Goal: Task Accomplishment & Management: Manage account settings

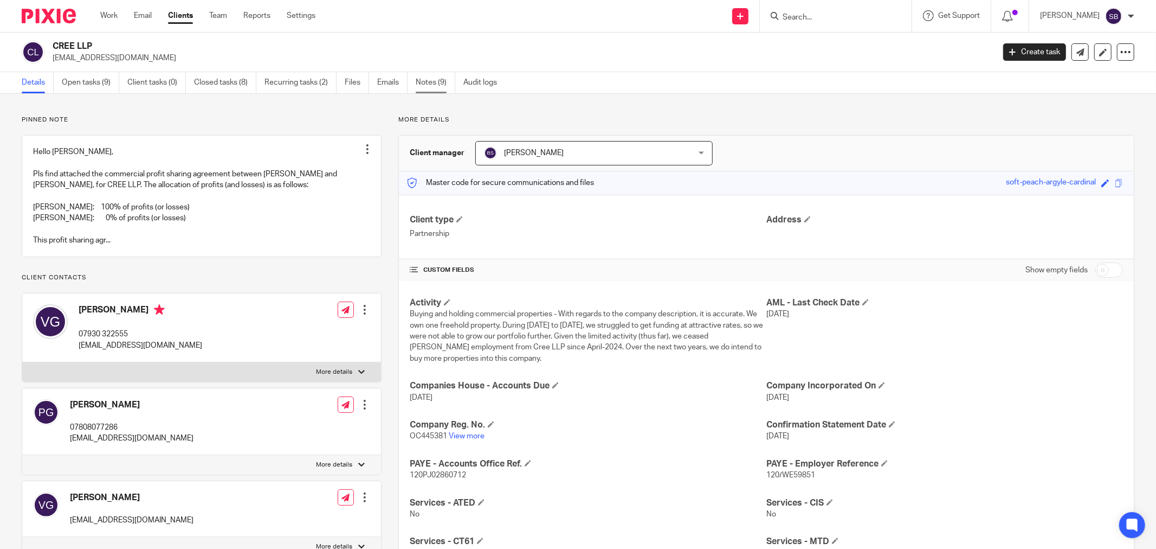
click at [427, 83] on link "Notes (9)" at bounding box center [436, 82] width 40 height 21
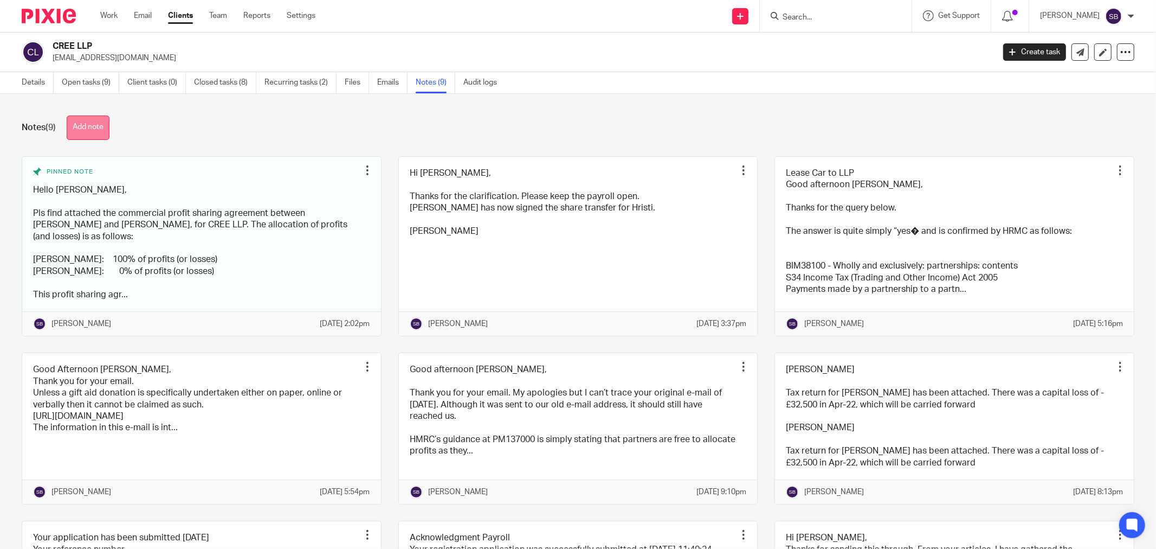
click at [106, 136] on button "Add note" at bounding box center [88, 127] width 43 height 24
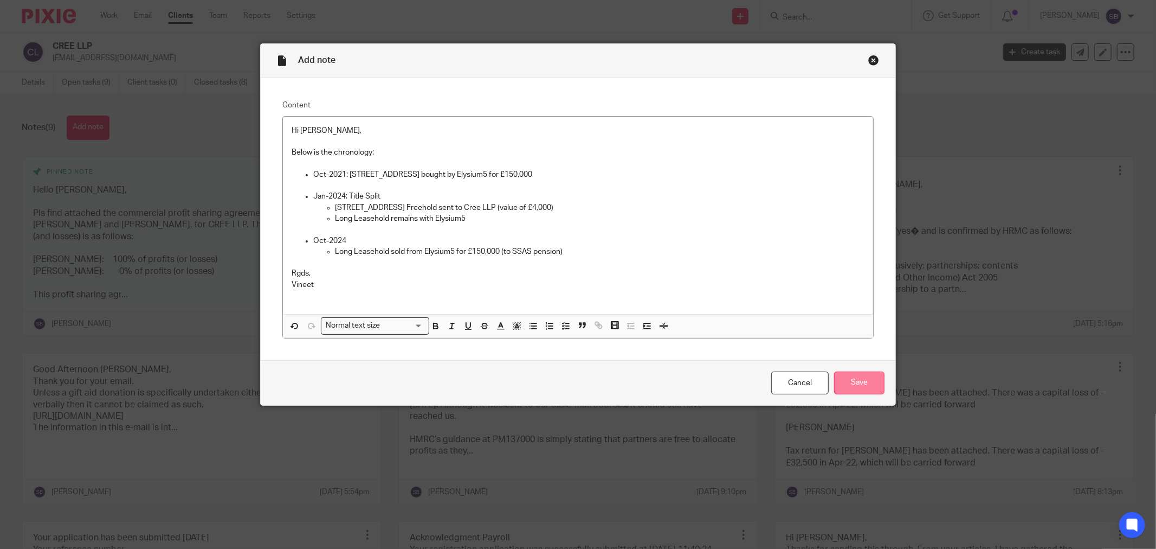
click at [852, 382] on input "Save" at bounding box center [859, 382] width 50 height 23
